Goal: Transaction & Acquisition: Purchase product/service

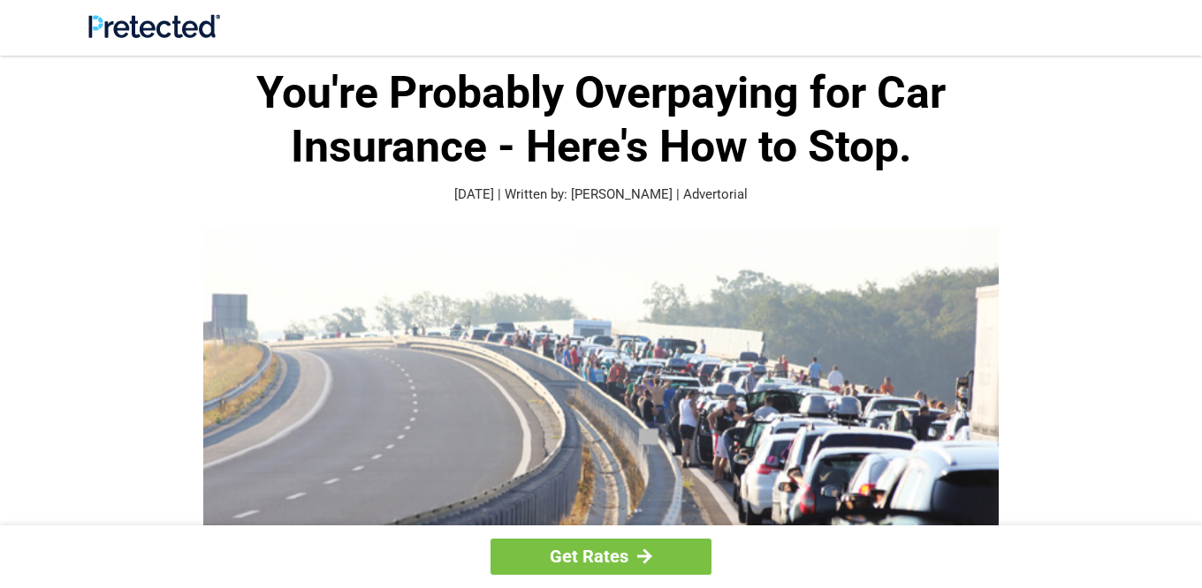
click at [349, 328] on img at bounding box center [600, 433] width 795 height 413
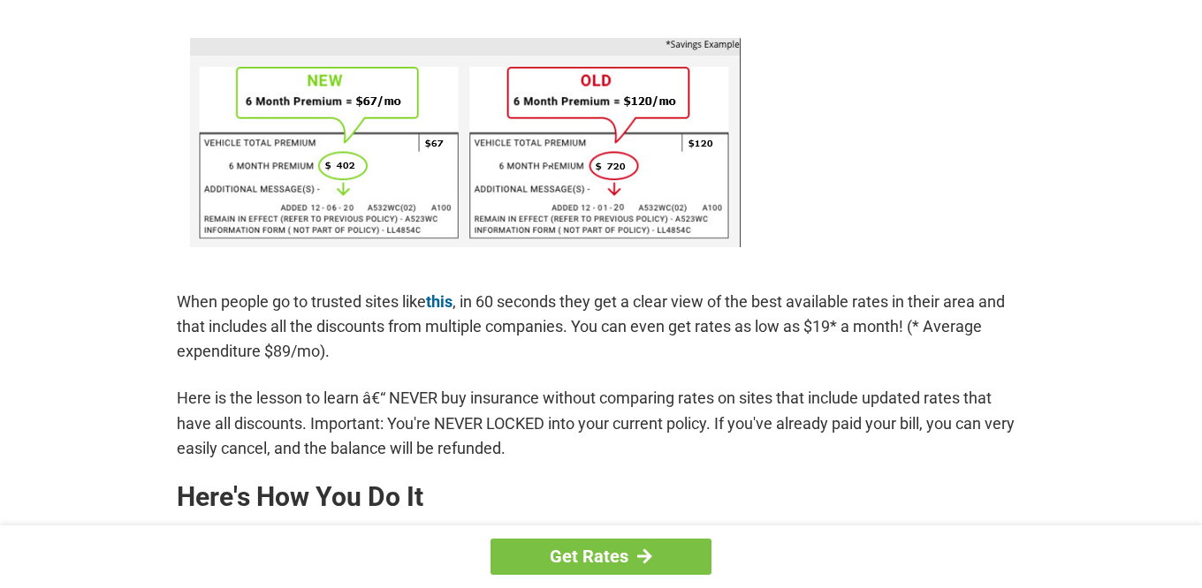
scroll to position [1156, 0]
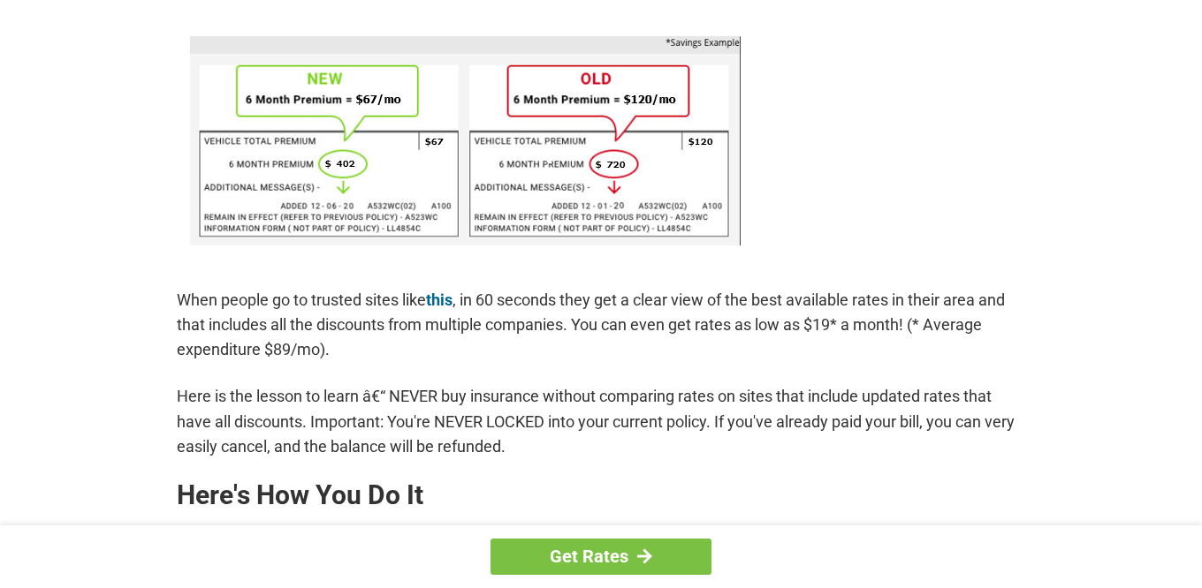
click at [354, 356] on p "When people go to trusted sites like this , in 60 seconds they get a clear view…" at bounding box center [601, 325] width 848 height 74
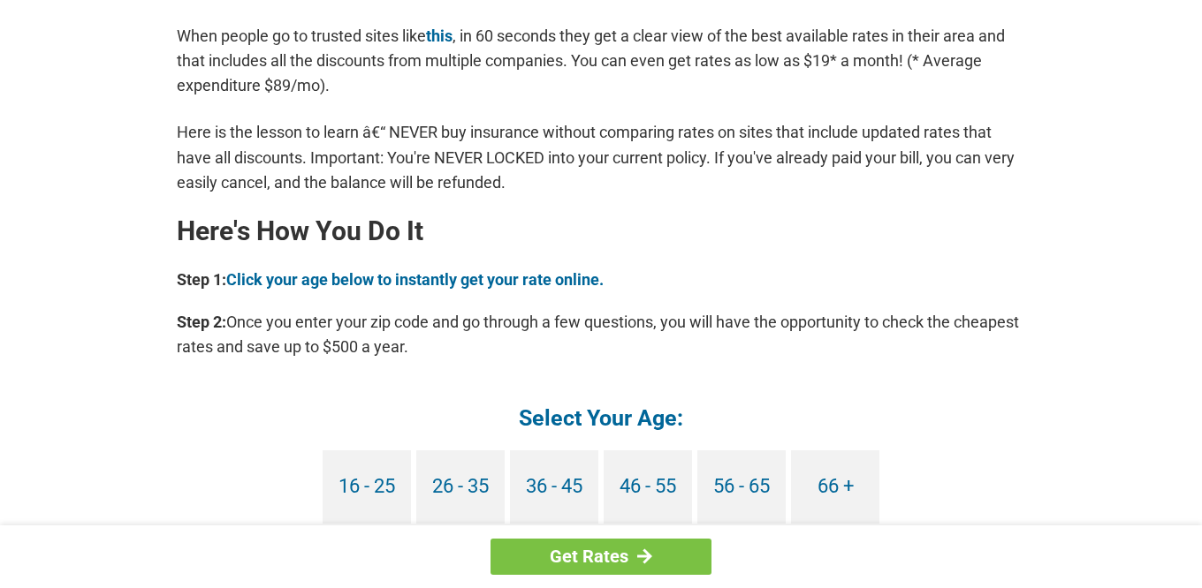
scroll to position [1420, 0]
click at [831, 479] on link "66 +" at bounding box center [835, 487] width 88 height 73
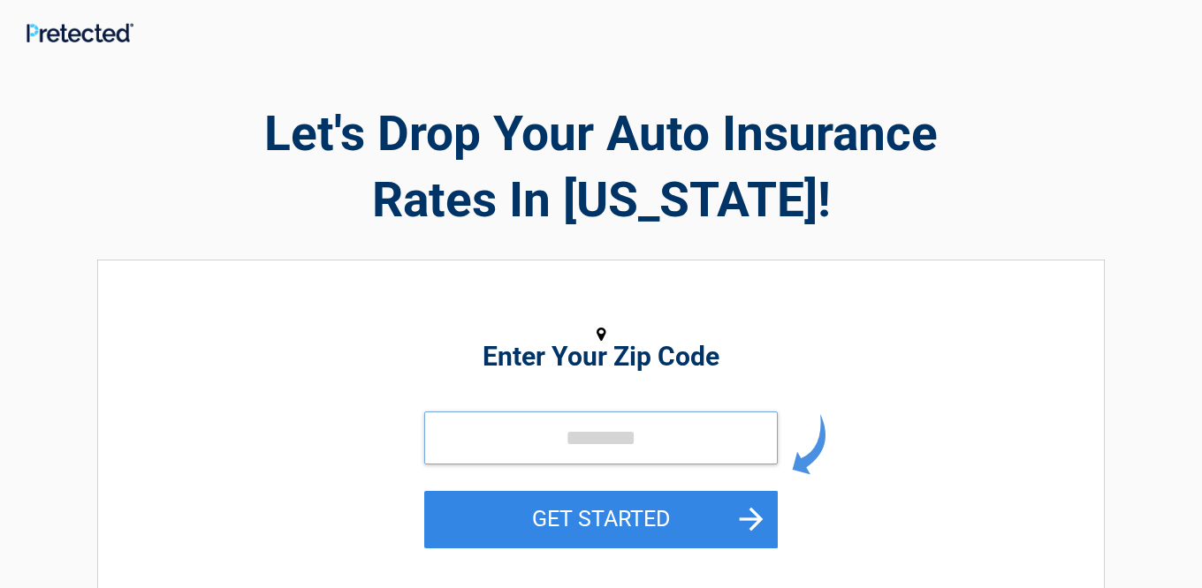
click at [499, 438] on input "tel" at bounding box center [600, 438] width 353 height 53
type input "*****"
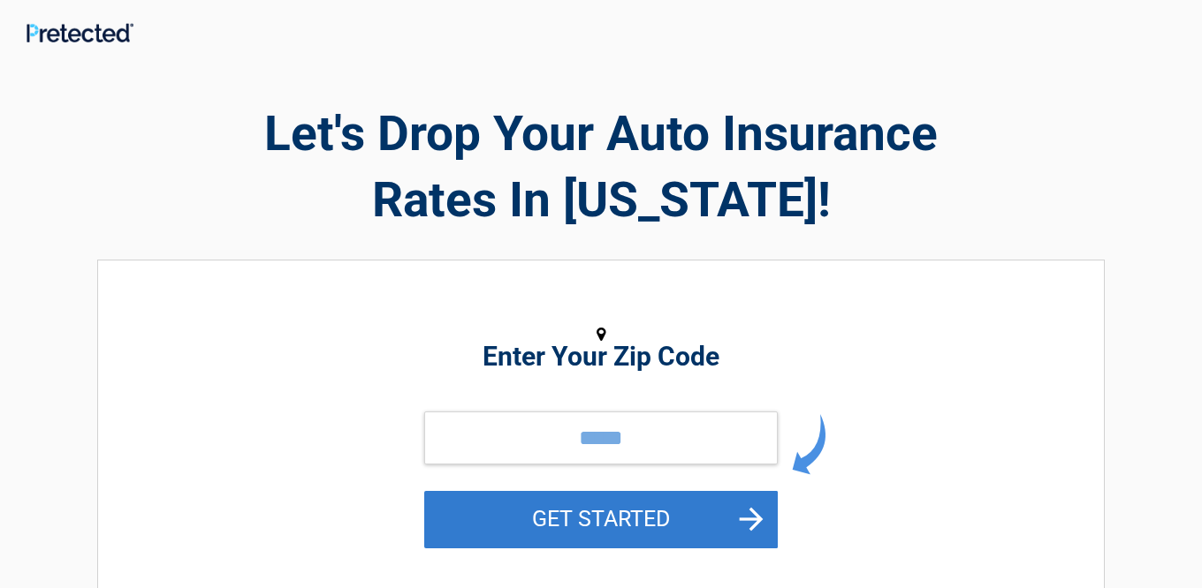
click at [572, 510] on button "GET STARTED" at bounding box center [600, 519] width 353 height 57
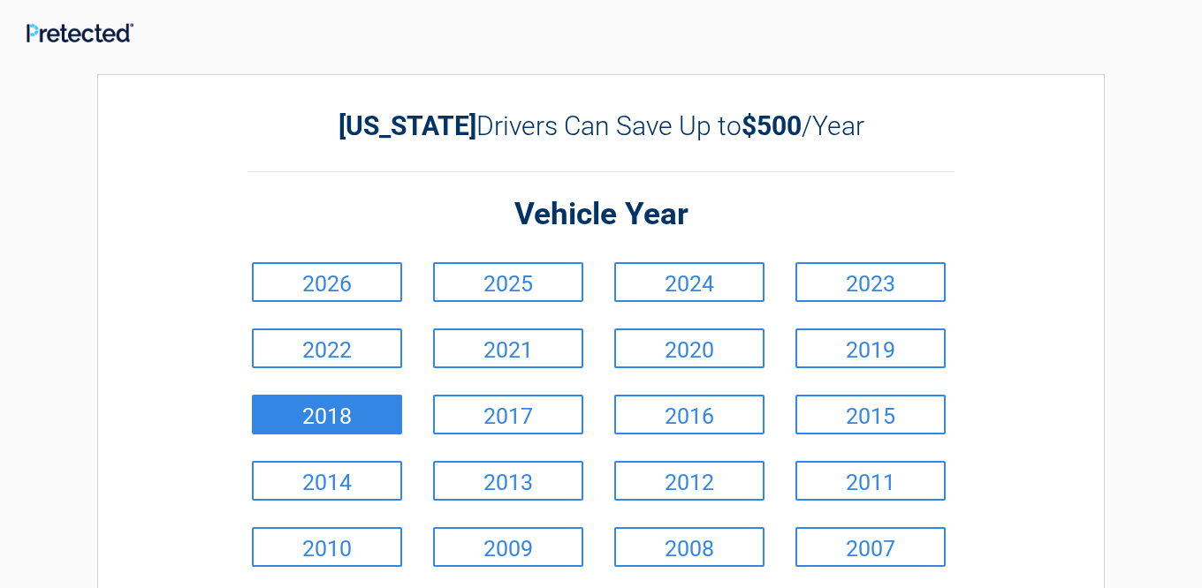
click at [306, 406] on link "2018" at bounding box center [327, 415] width 150 height 40
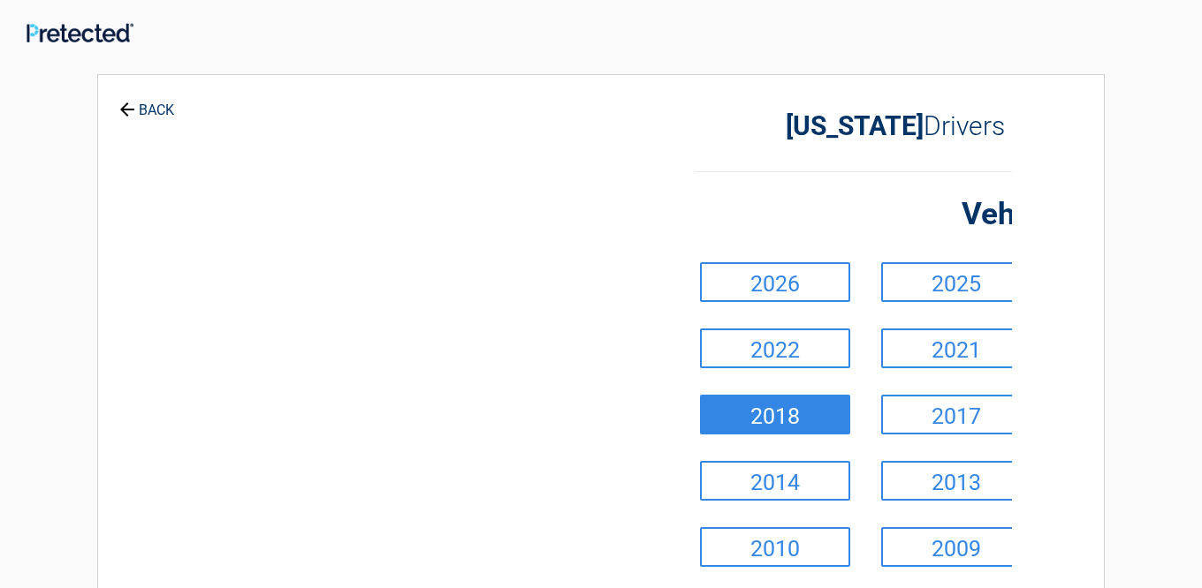
click at [306, 406] on div "**********" at bounding box center [600, 422] width 1007 height 696
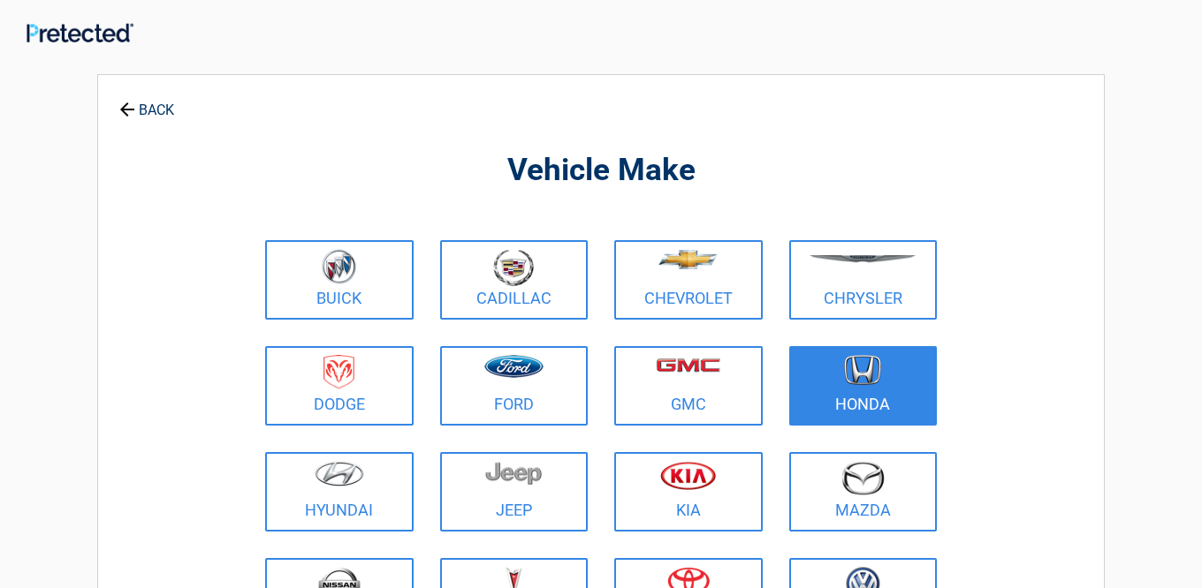
click at [866, 366] on img at bounding box center [862, 370] width 37 height 31
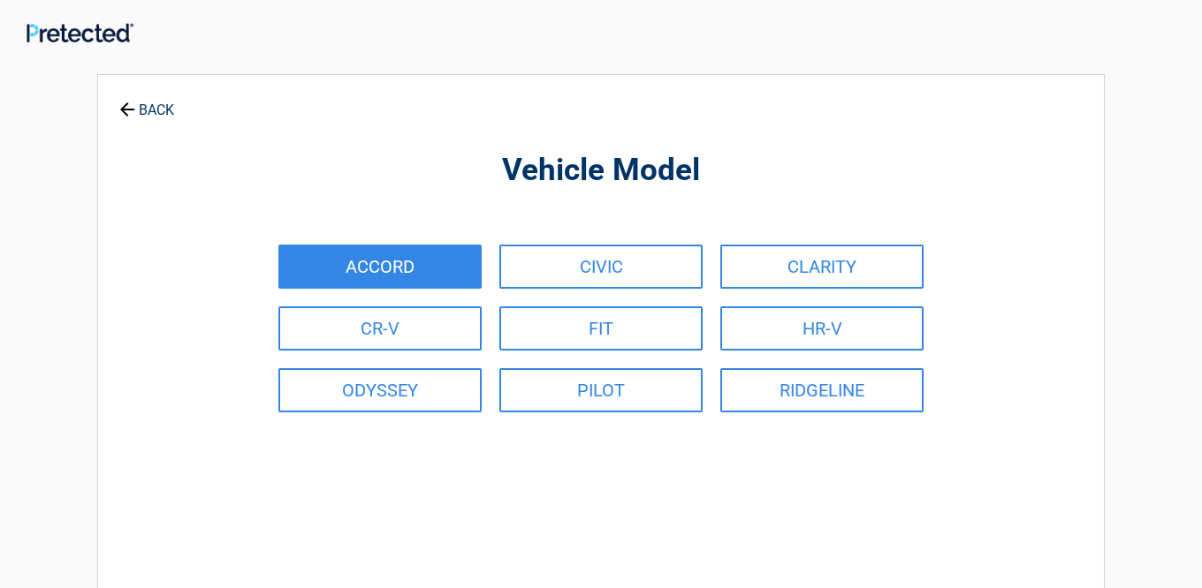
click at [345, 255] on link "ACCORD" at bounding box center [379, 267] width 203 height 44
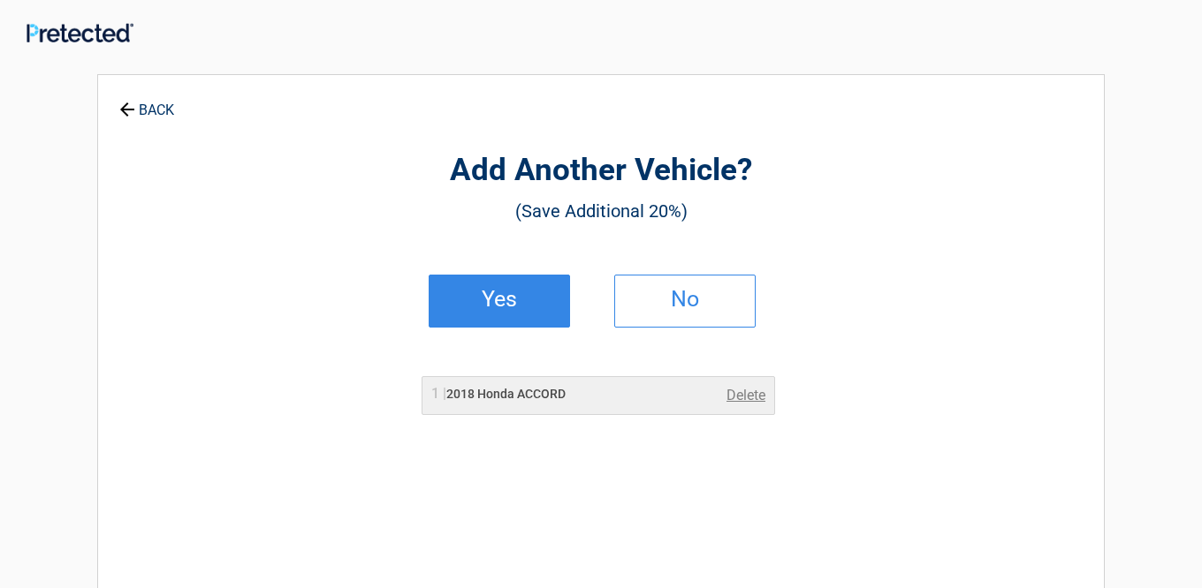
click at [496, 293] on h2 "Yes" at bounding box center [499, 299] width 104 height 12
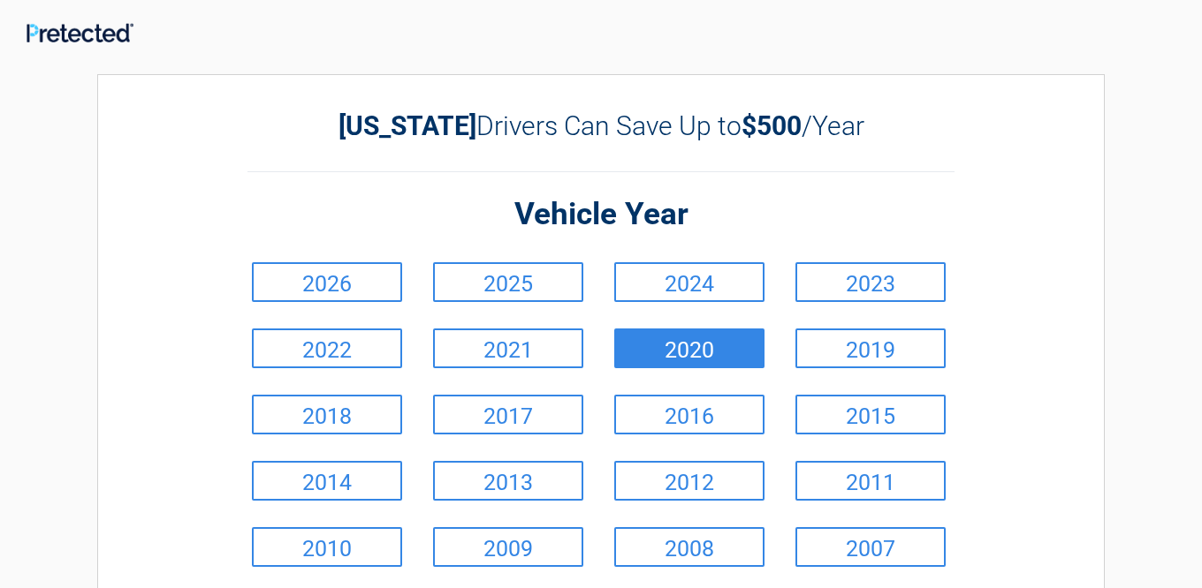
click at [685, 344] on link "2020" at bounding box center [689, 349] width 150 height 40
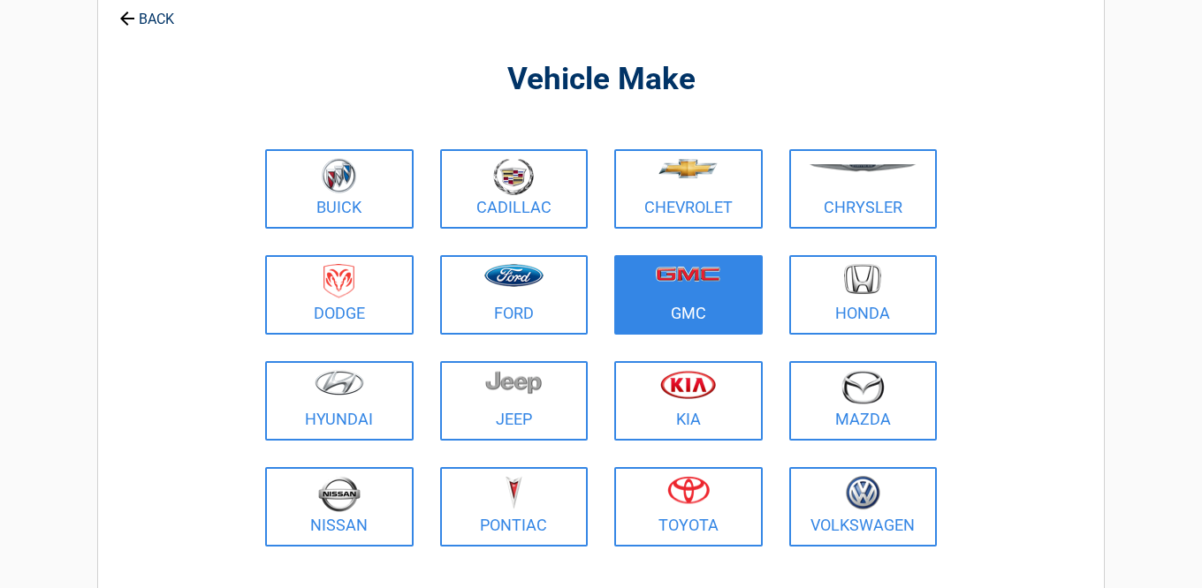
scroll to position [94, 0]
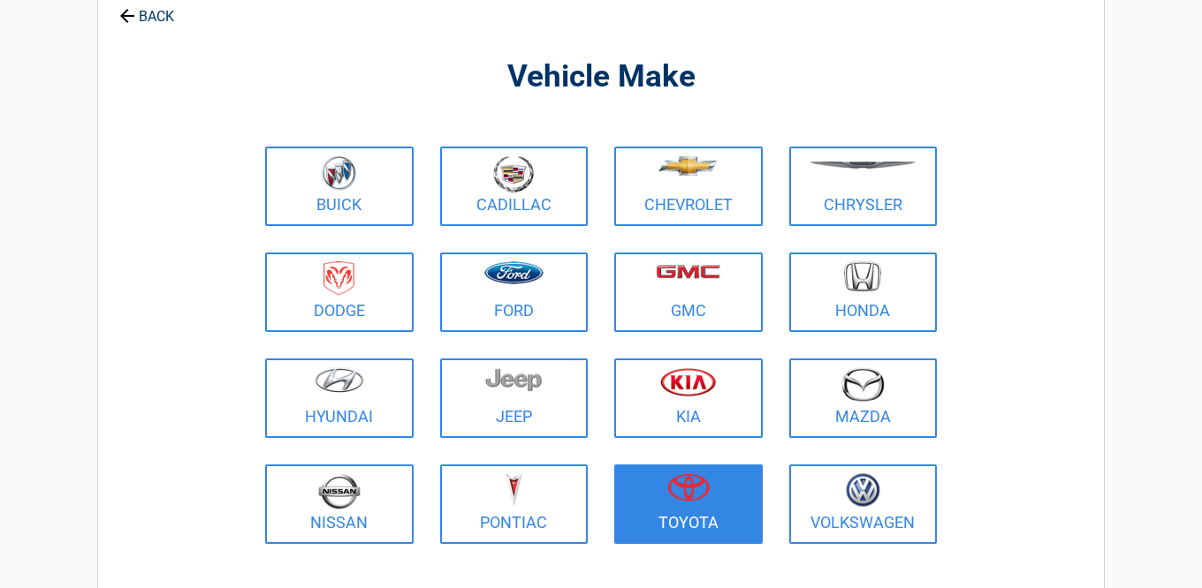
click at [693, 499] on img at bounding box center [688, 488] width 42 height 28
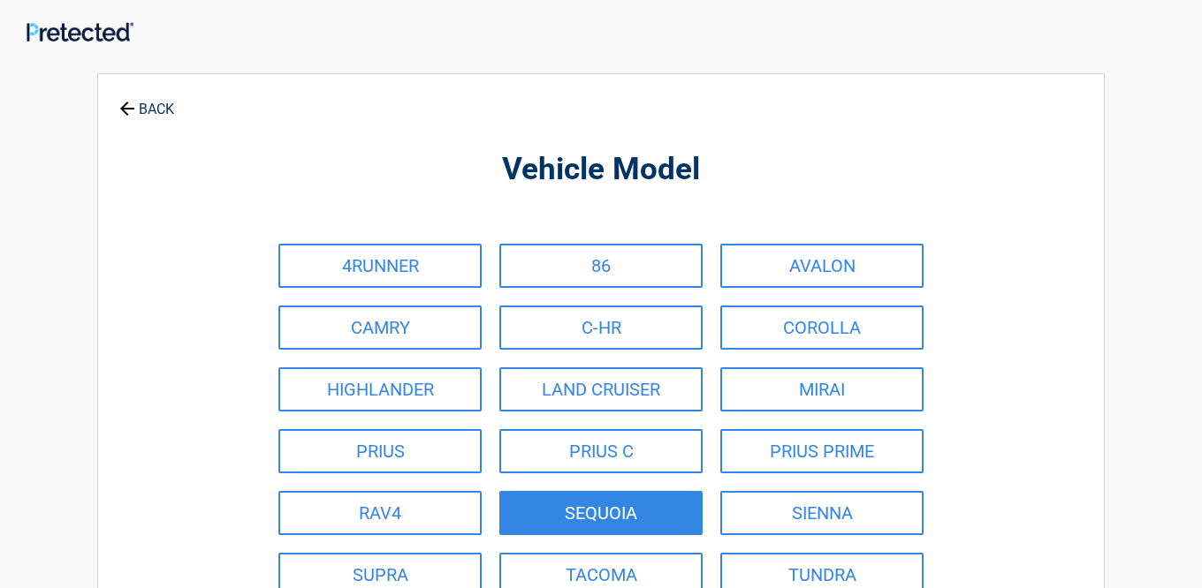
scroll to position [0, 0]
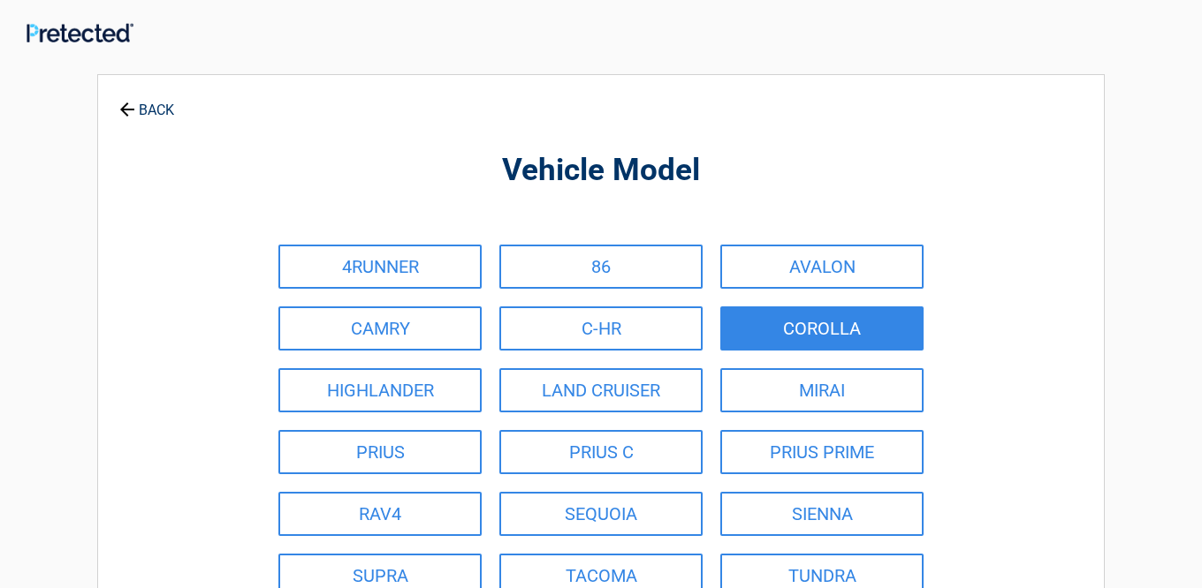
click at [770, 315] on link "COROLLA" at bounding box center [821, 329] width 203 height 44
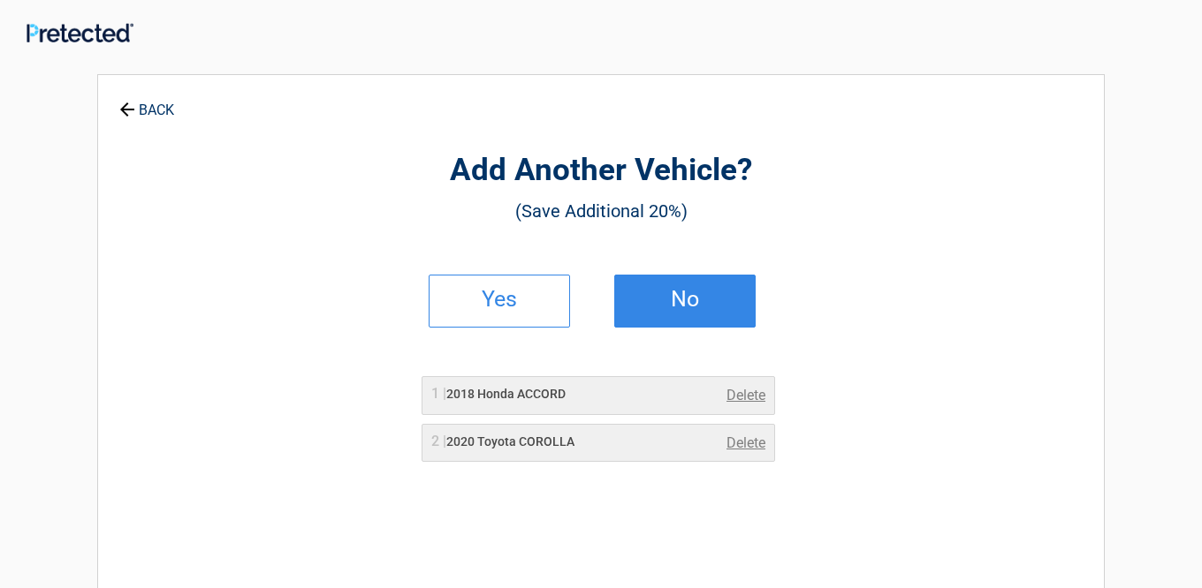
click at [693, 299] on h2 "No" at bounding box center [685, 299] width 104 height 12
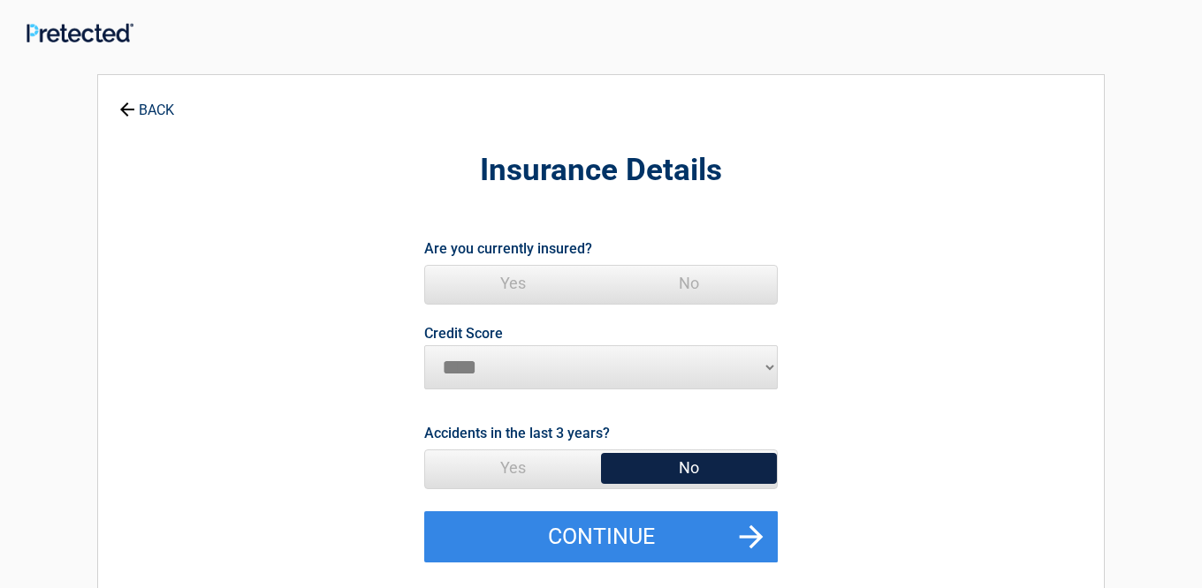
click at [507, 281] on span "Yes" at bounding box center [513, 283] width 176 height 35
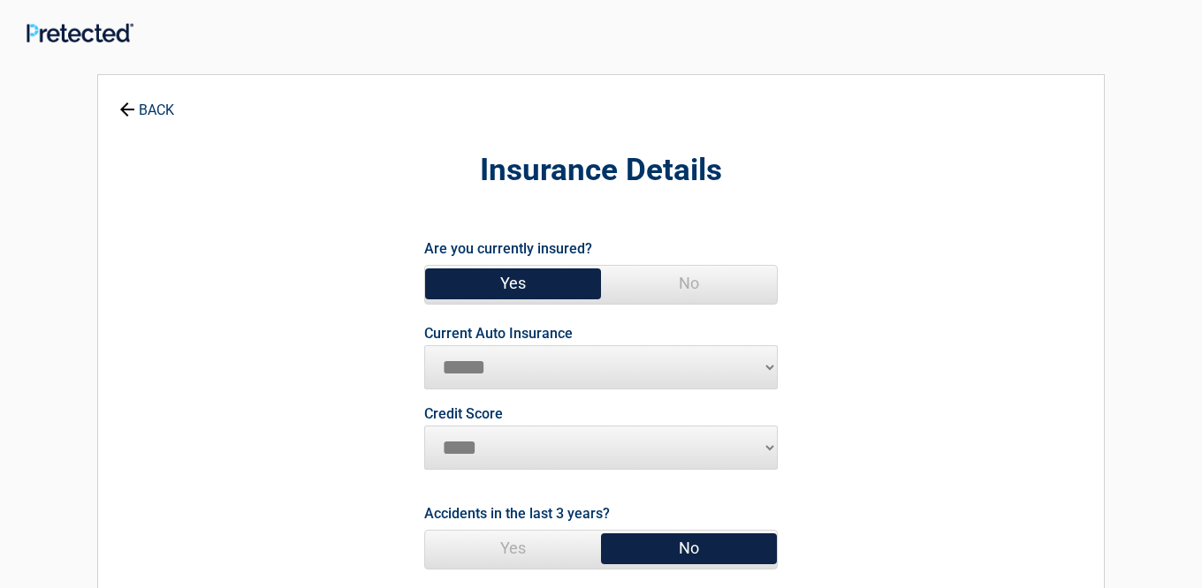
select select "*********"
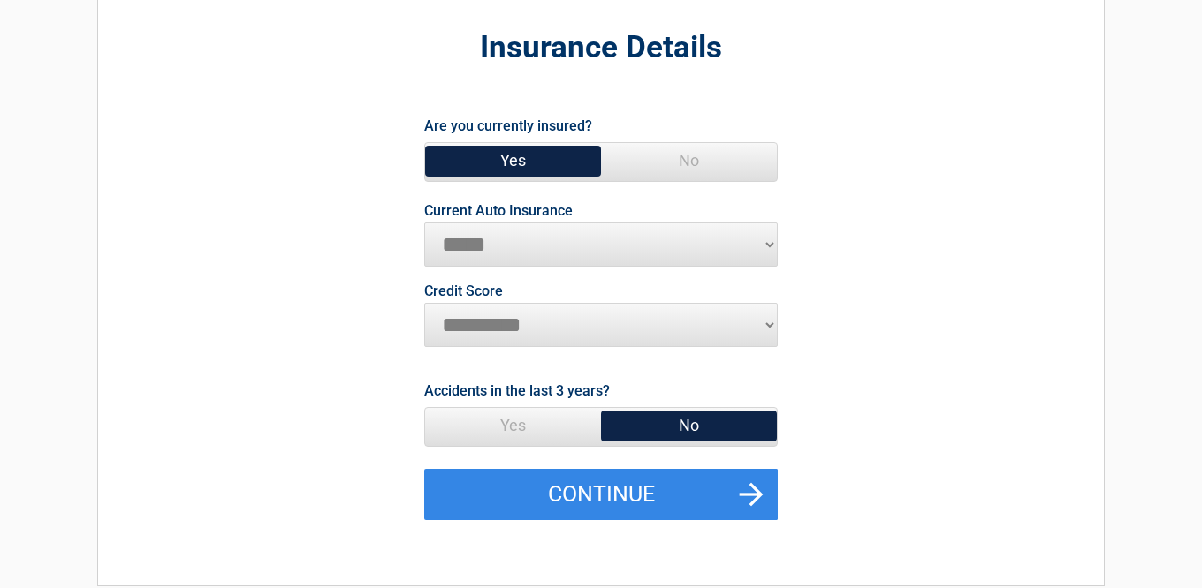
scroll to position [124, 0]
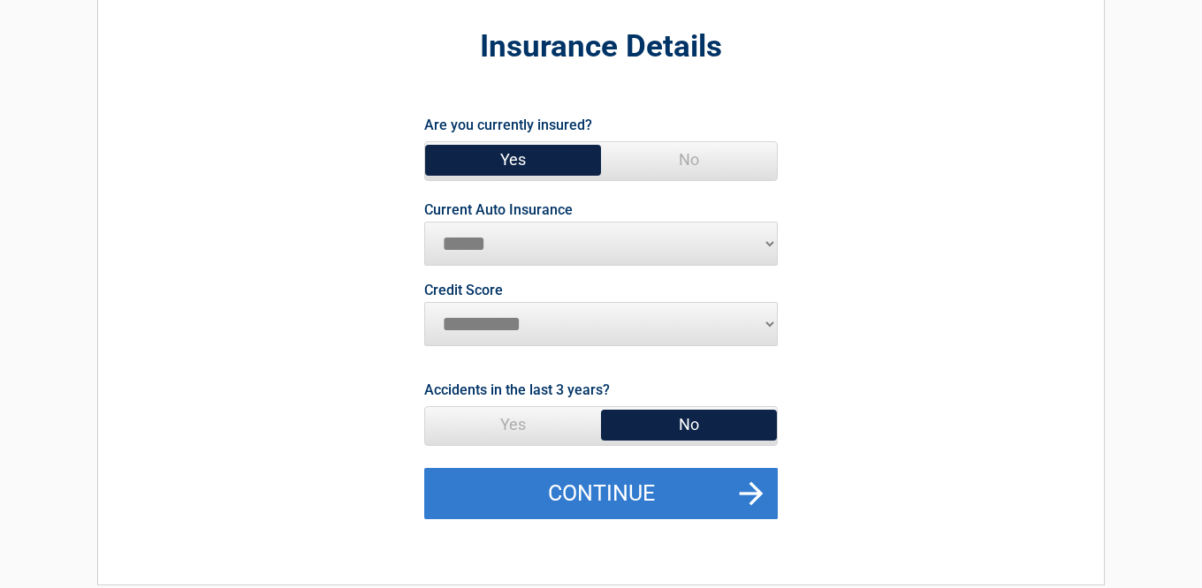
click at [641, 481] on button "Continue" at bounding box center [600, 493] width 353 height 51
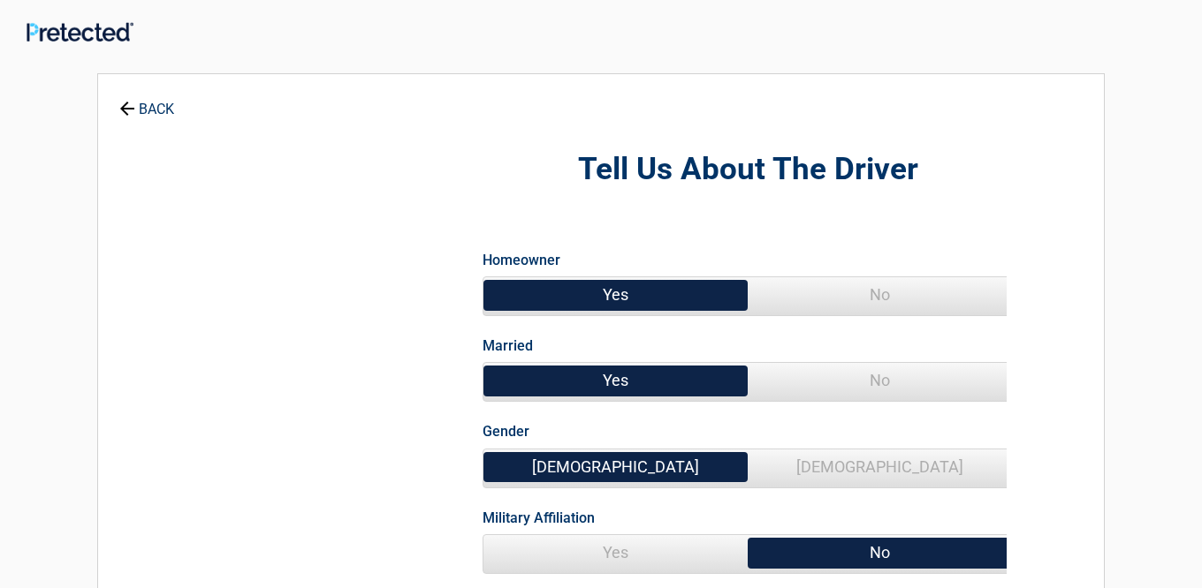
scroll to position [0, 0]
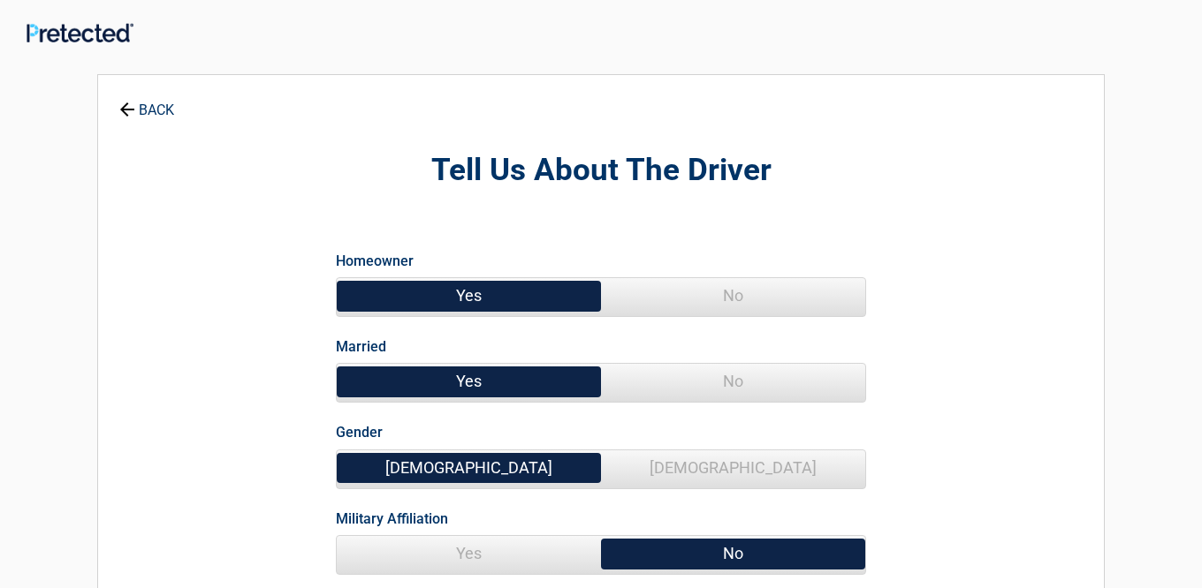
click at [641, 481] on span "Female" at bounding box center [733, 468] width 264 height 35
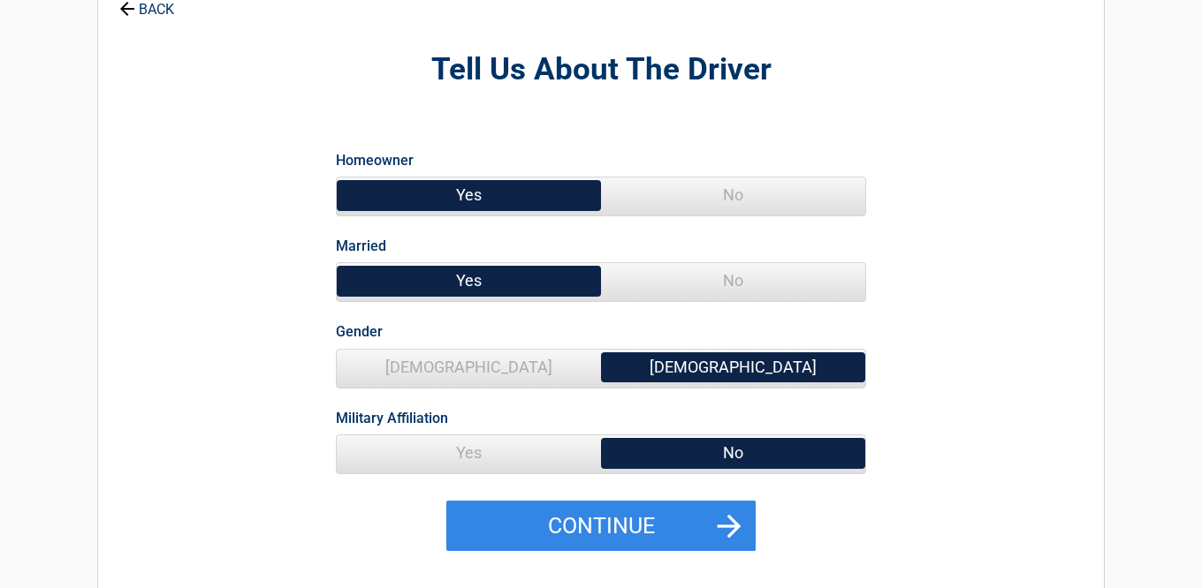
scroll to position [104, 0]
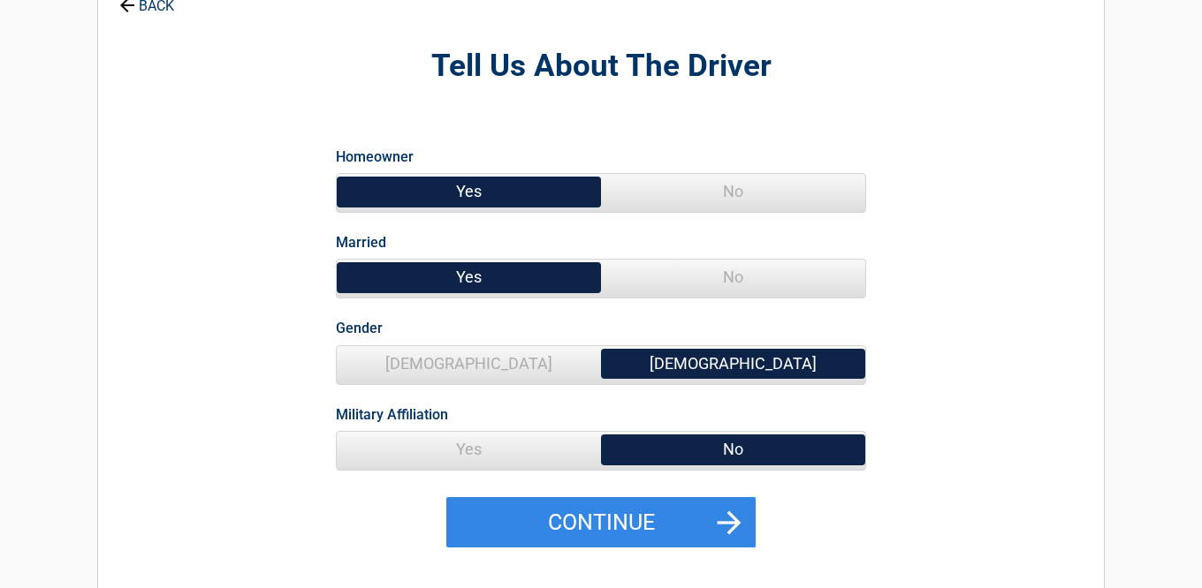
click at [641, 481] on div "Homeowner Yes No Married Yes No Gender Male Female Military Affiliation Yes No" at bounding box center [601, 315] width 530 height 366
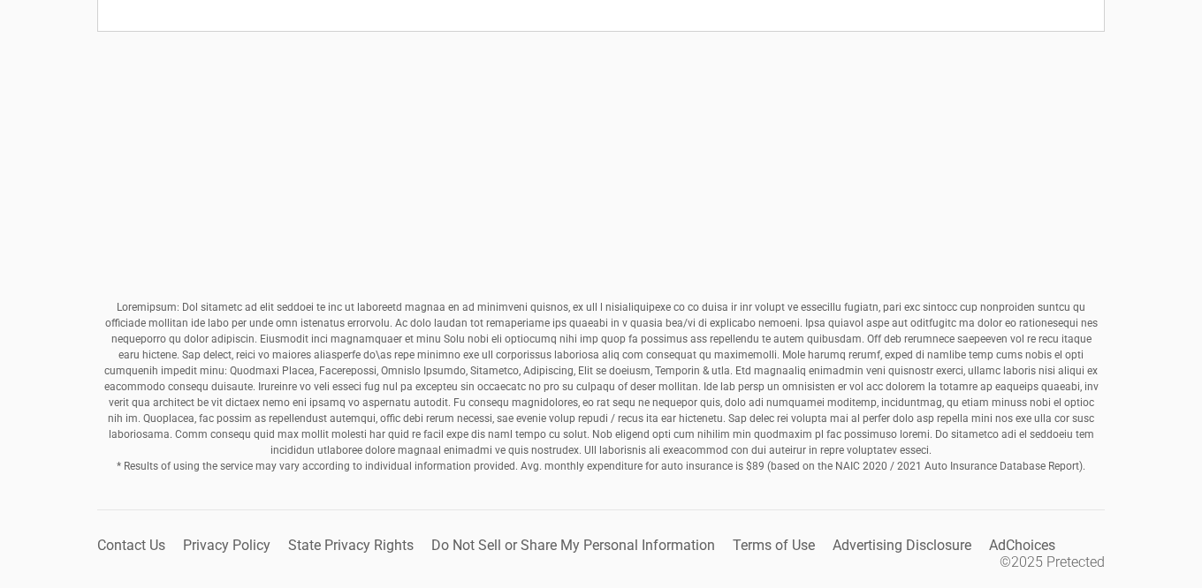
scroll to position [678, 0]
click at [599, 412] on p "* Results of using the service may vary according to individual information pro…" at bounding box center [600, 387] width 1007 height 175
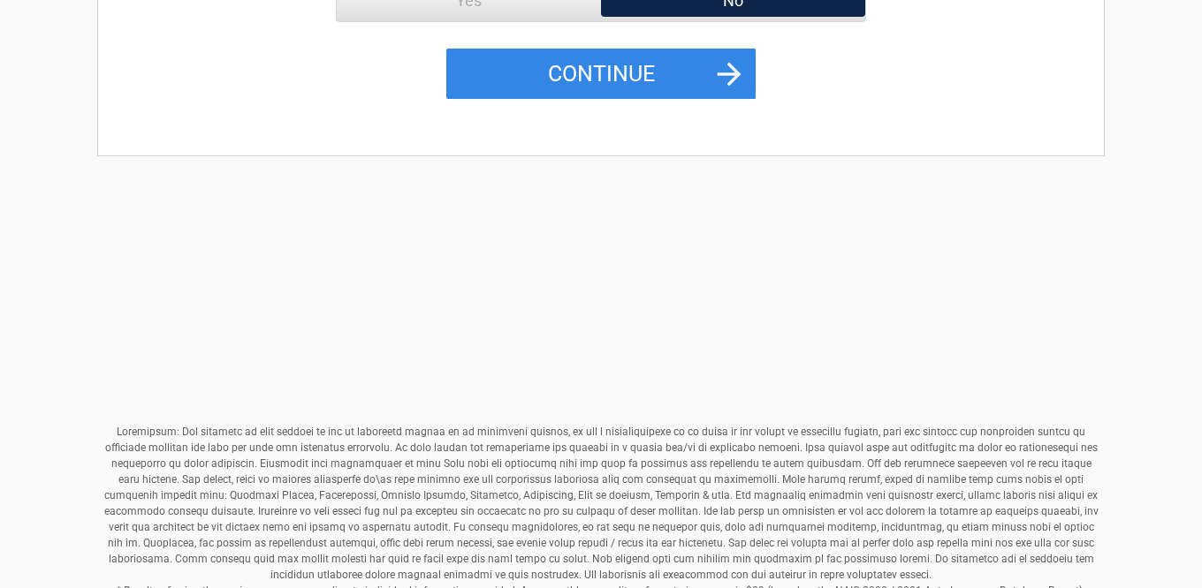
scroll to position [546, 0]
